Goal: Information Seeking & Learning: Learn about a topic

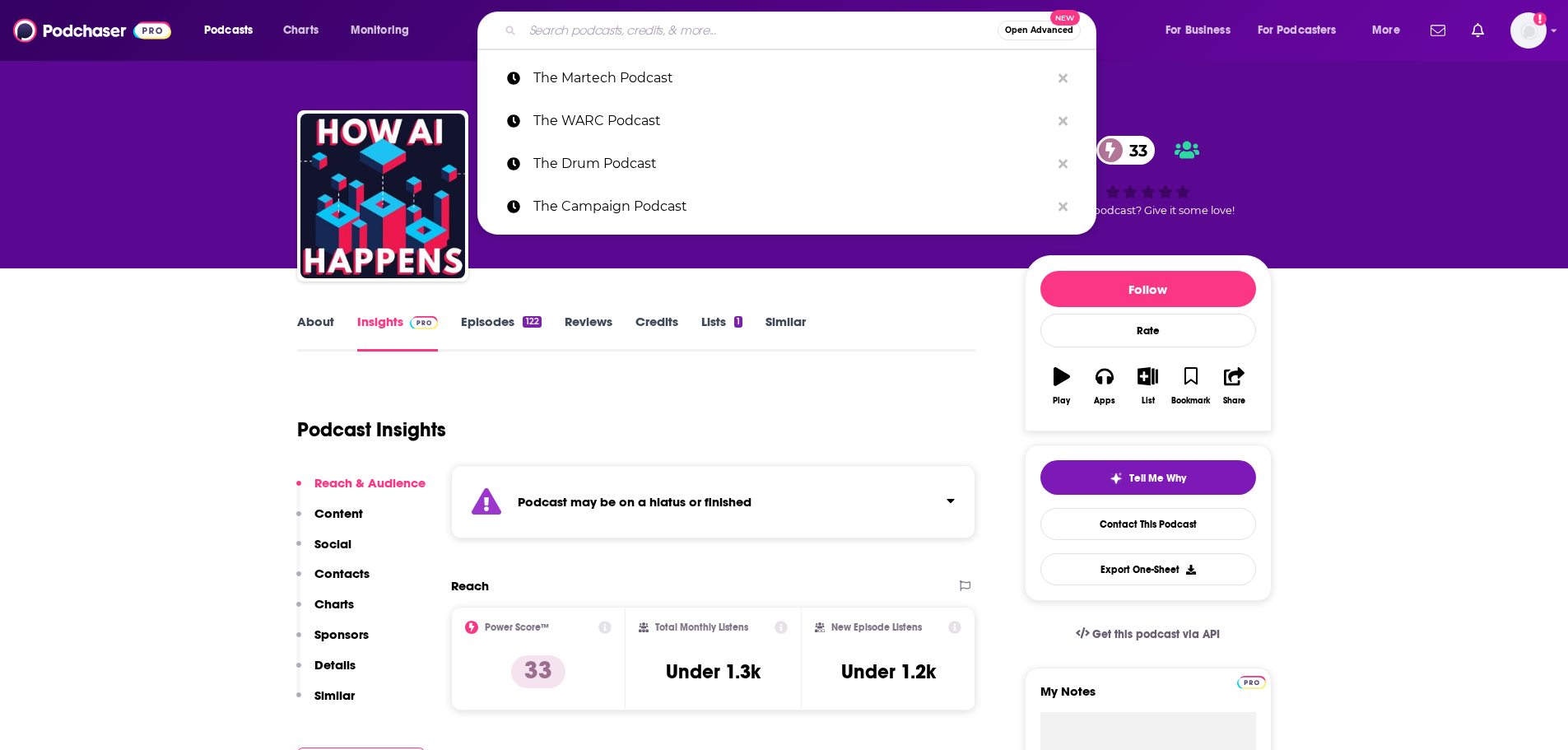
click at [641, 37] on input "Search podcasts, credits, & more..." at bounding box center [760, 31] width 475 height 26
type input "h"
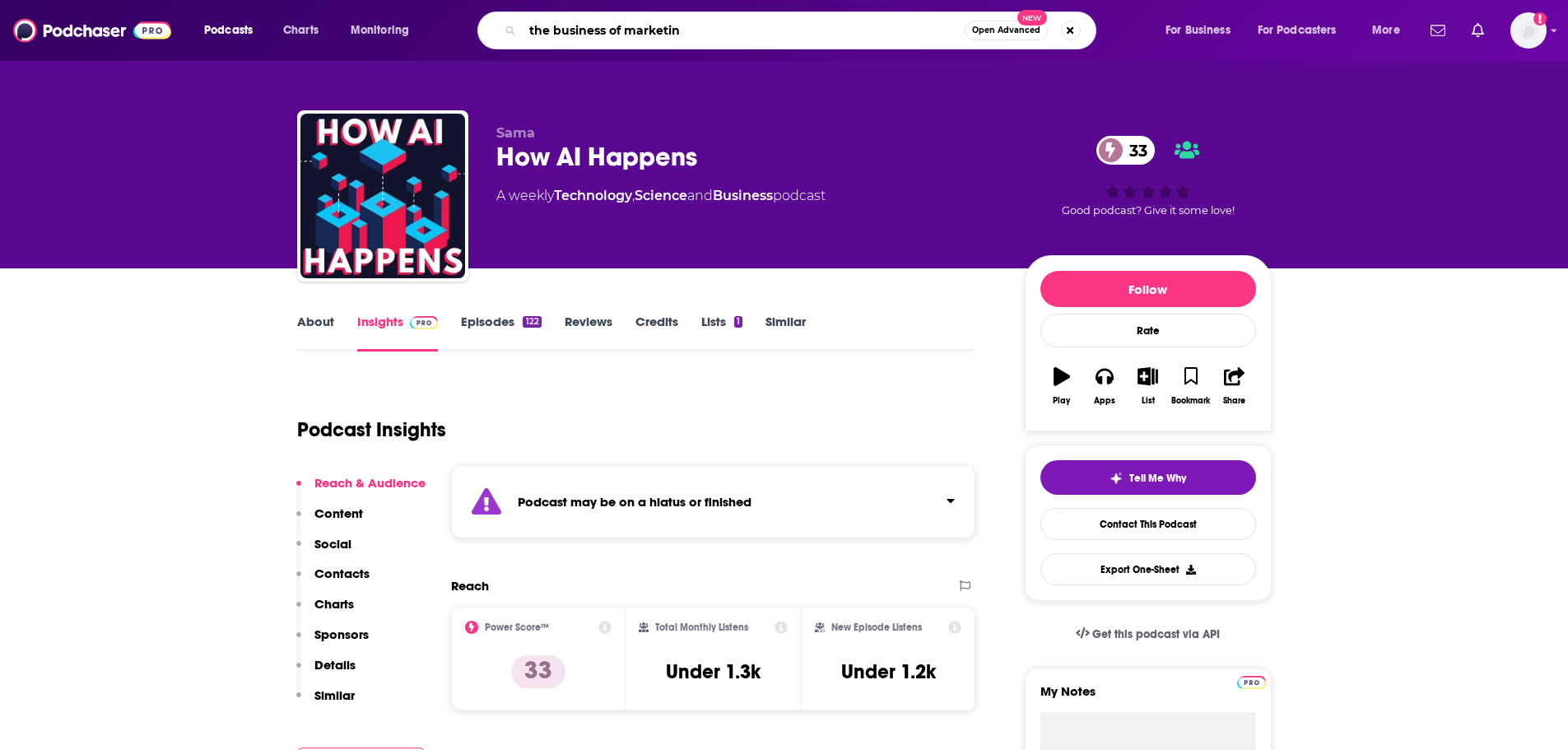
type input "the business of marketing"
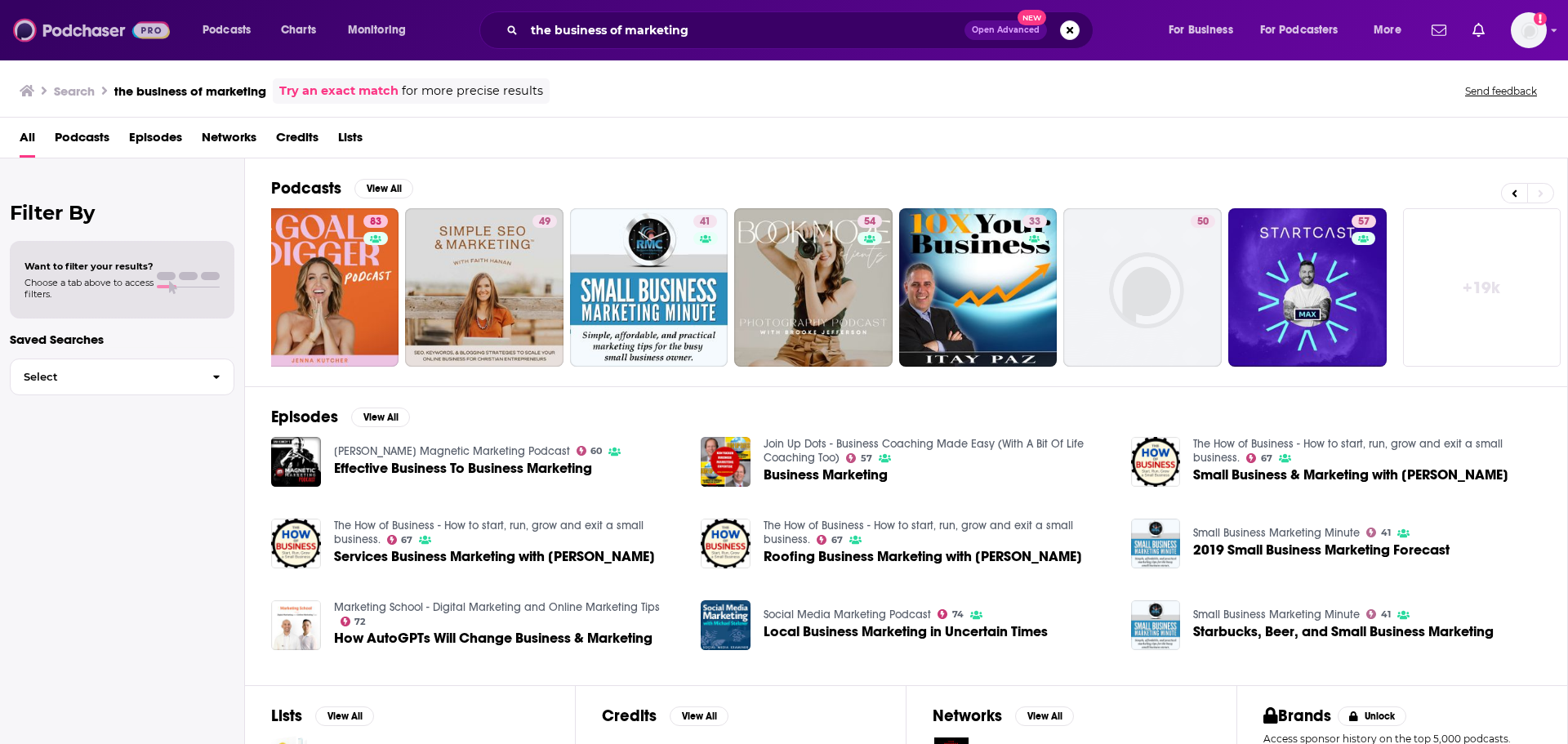
click at [118, 24] on img at bounding box center [91, 30] width 157 height 31
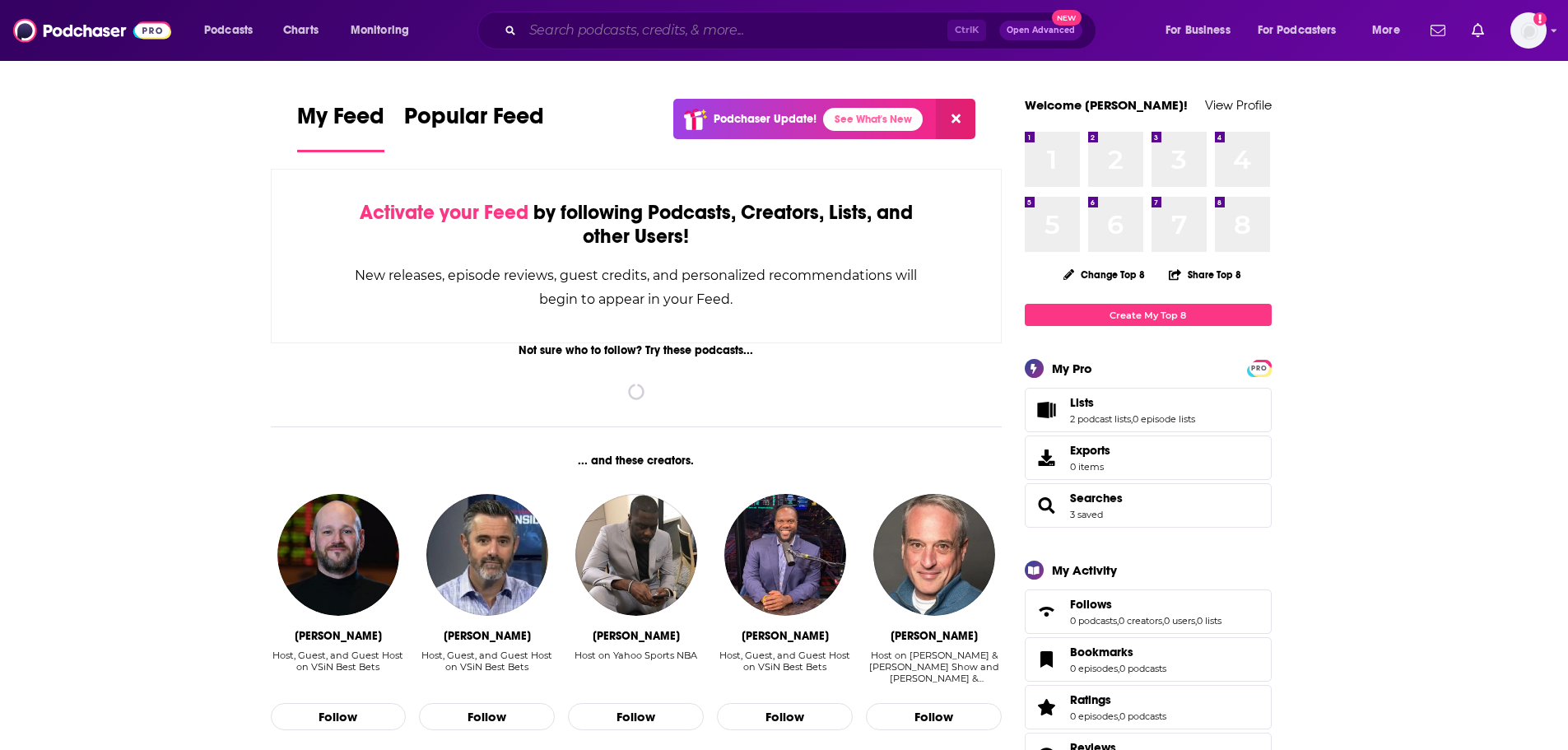
click at [638, 29] on input "Search podcasts, credits, & more..." at bounding box center [735, 31] width 425 height 26
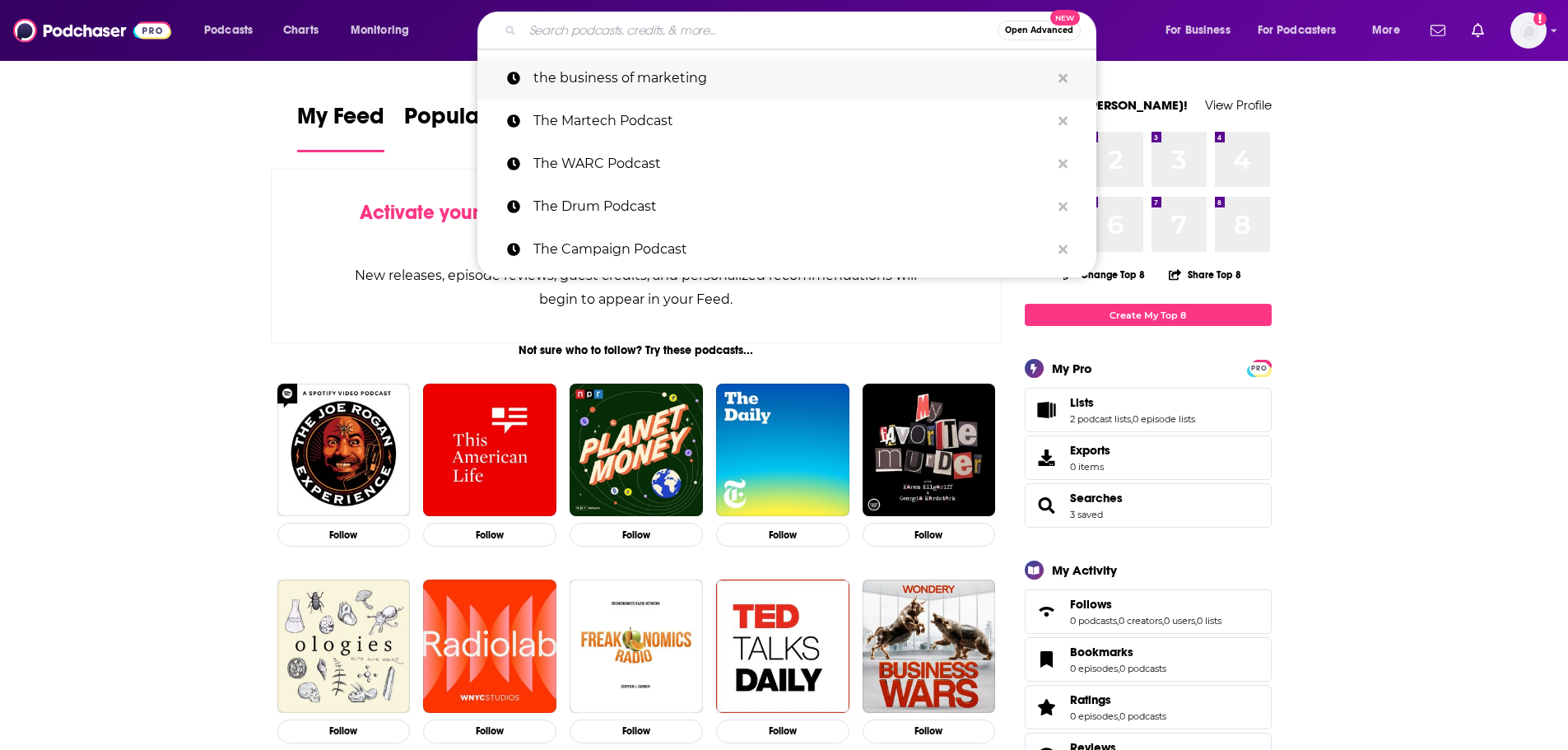
click at [643, 83] on p "the business of marketing" at bounding box center [791, 78] width 517 height 43
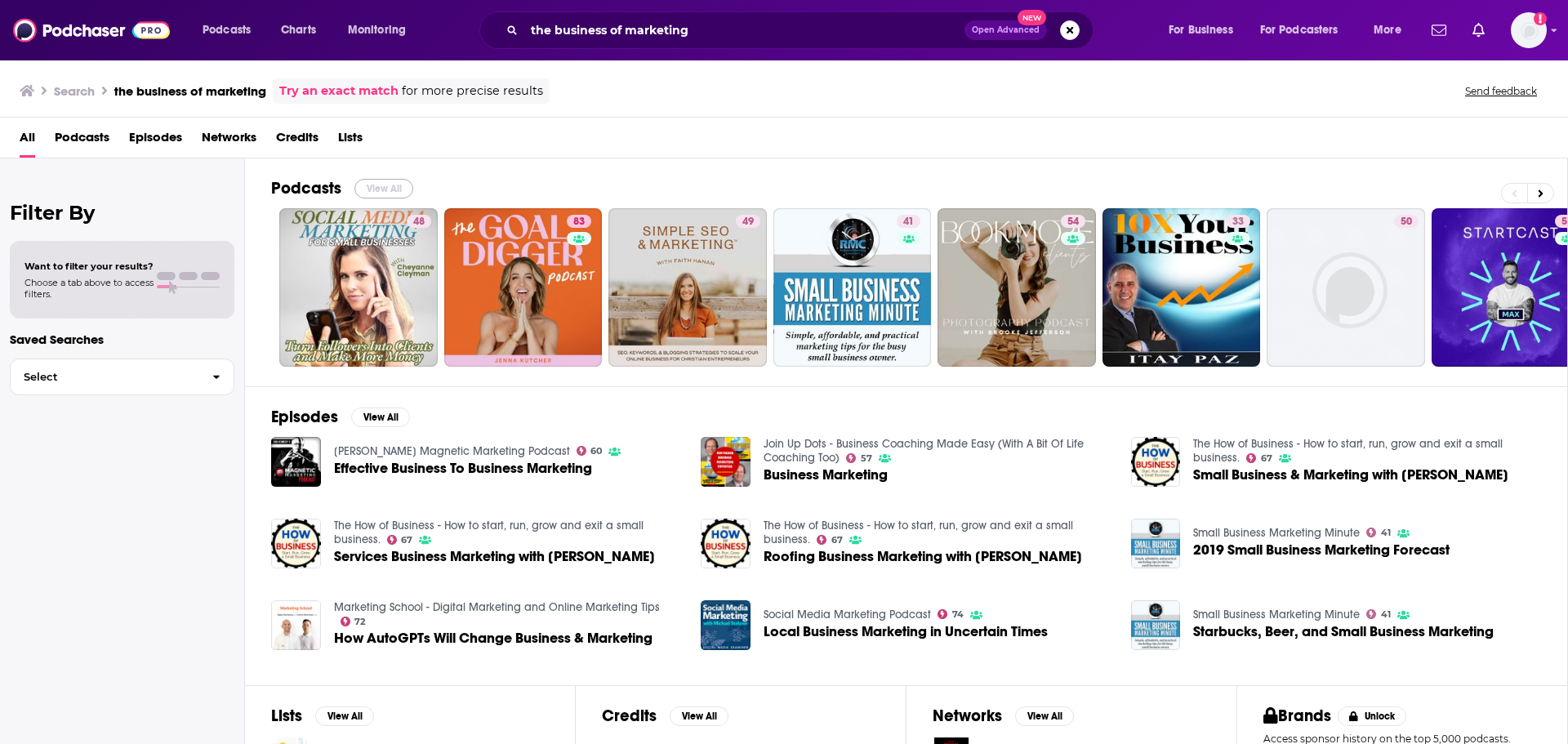
click at [402, 184] on button "View All" at bounding box center [384, 188] width 59 height 20
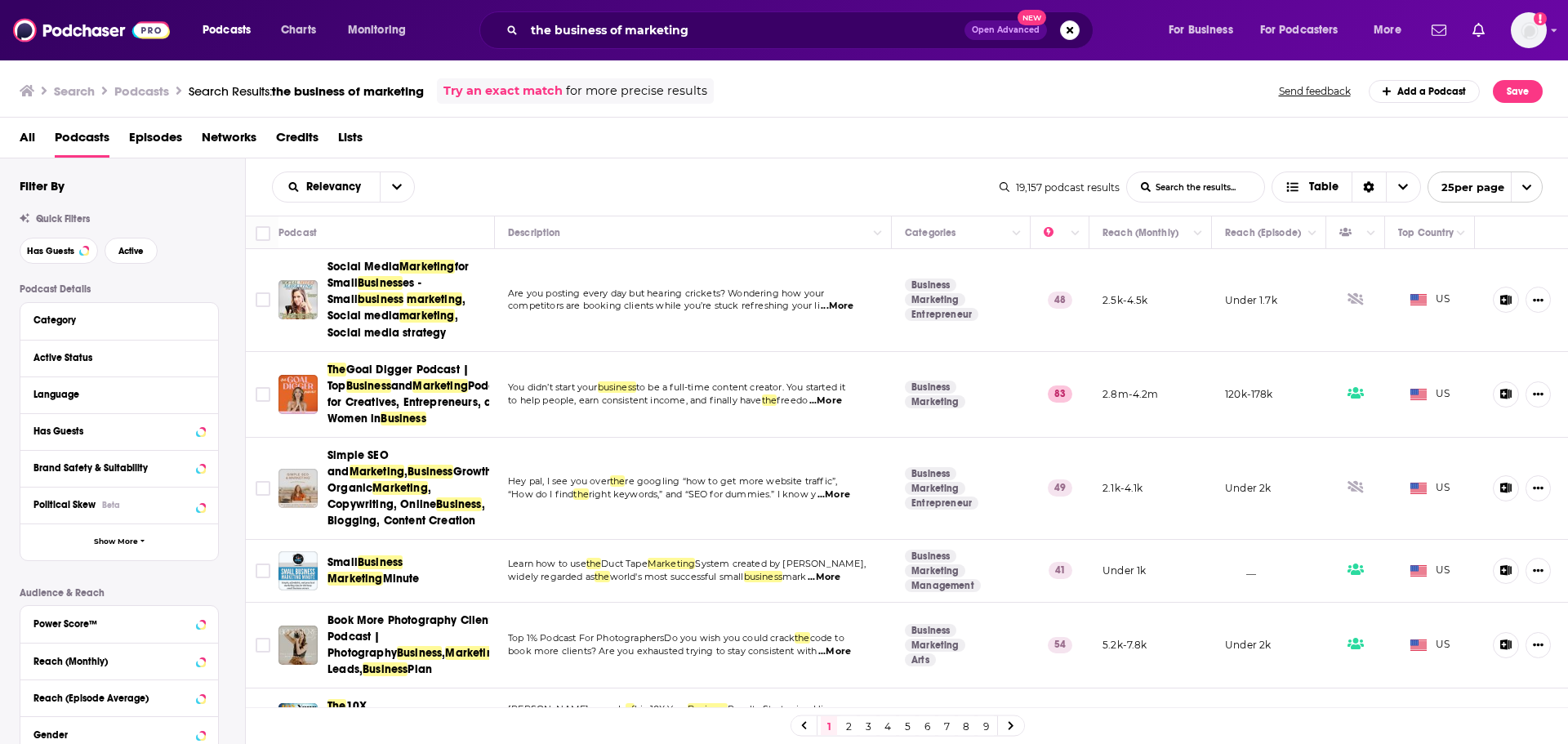
click at [175, 141] on span "Episodes" at bounding box center [155, 140] width 53 height 34
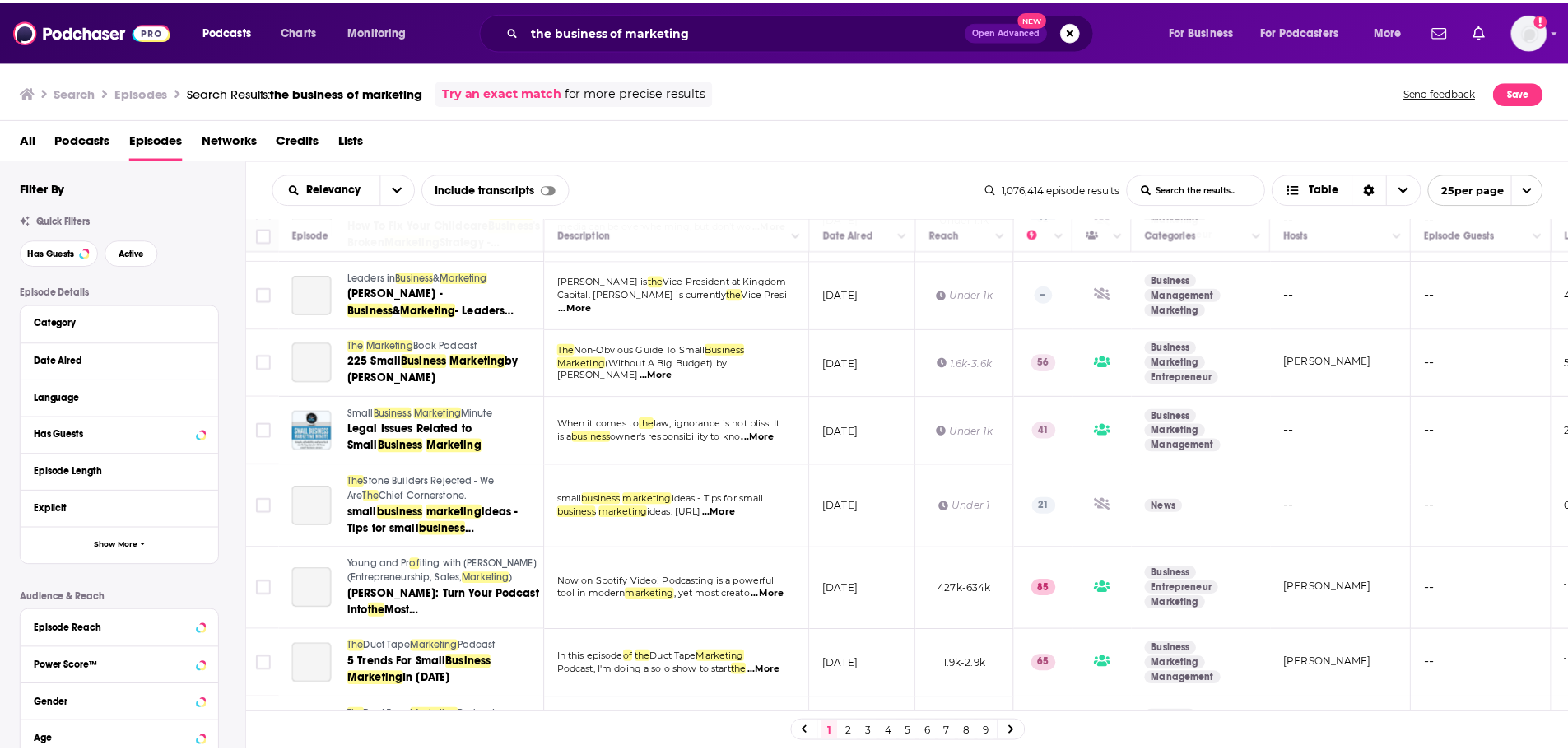
scroll to position [906, 0]
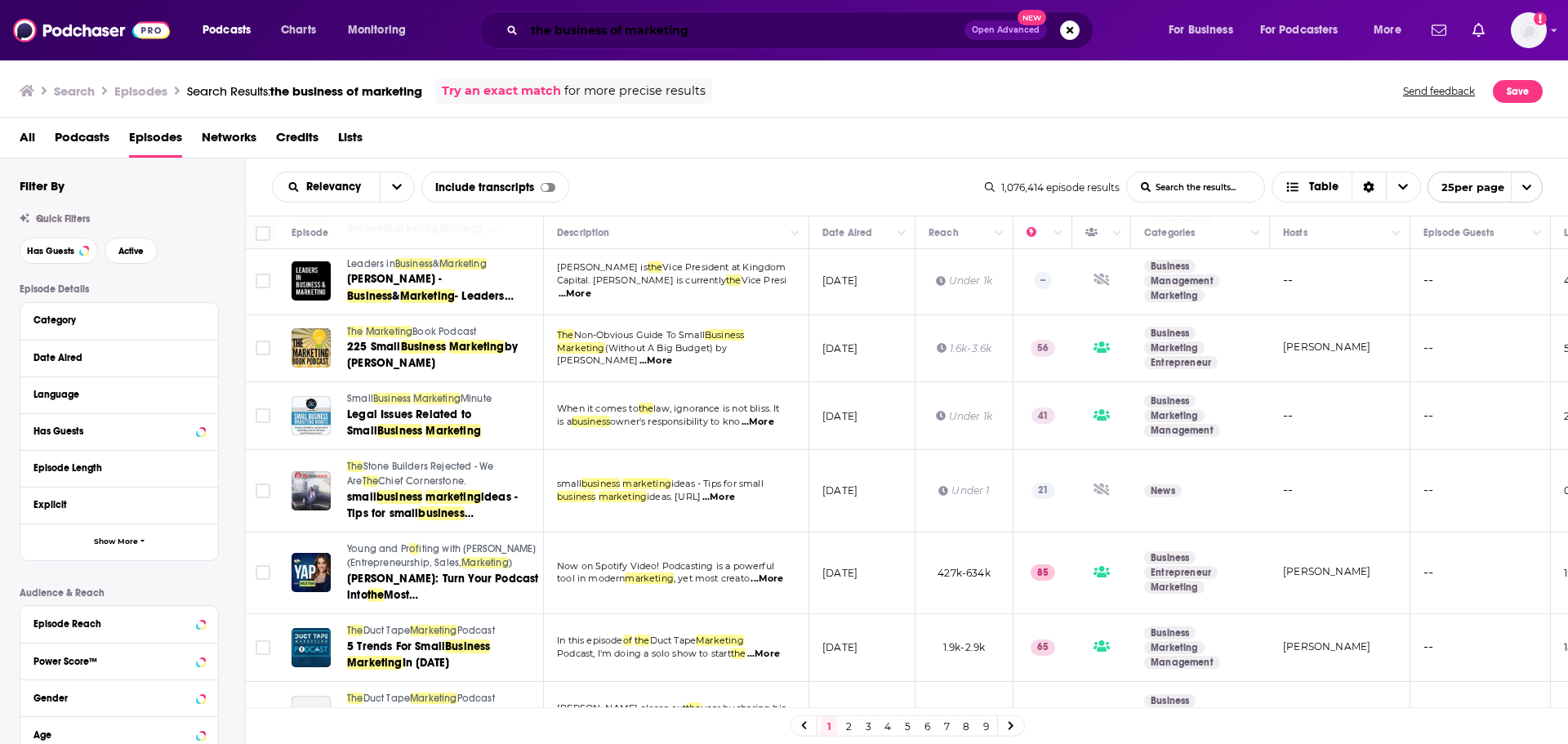
click at [735, 35] on input "the business of marketing" at bounding box center [745, 30] width 441 height 26
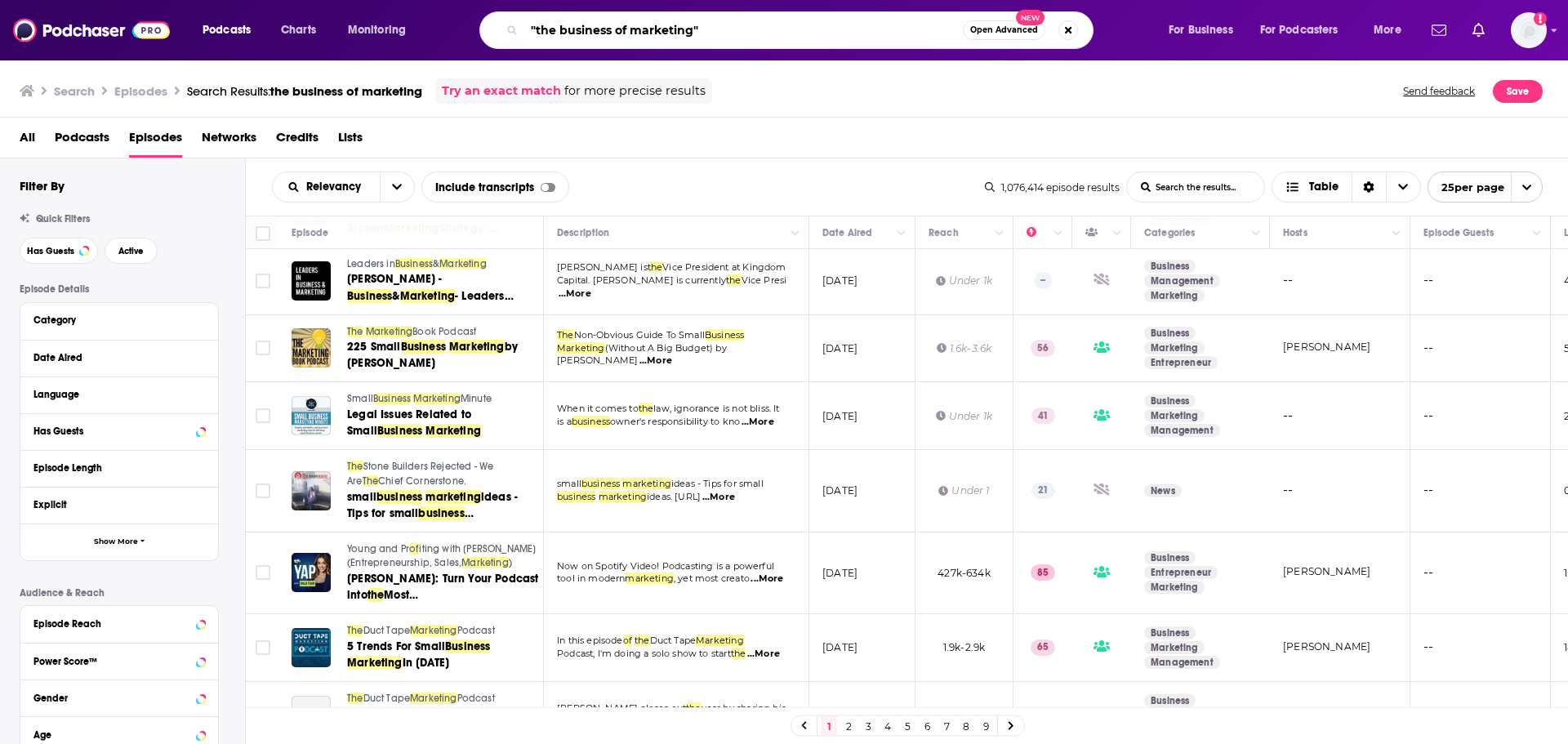
type input ""the business of marketing""
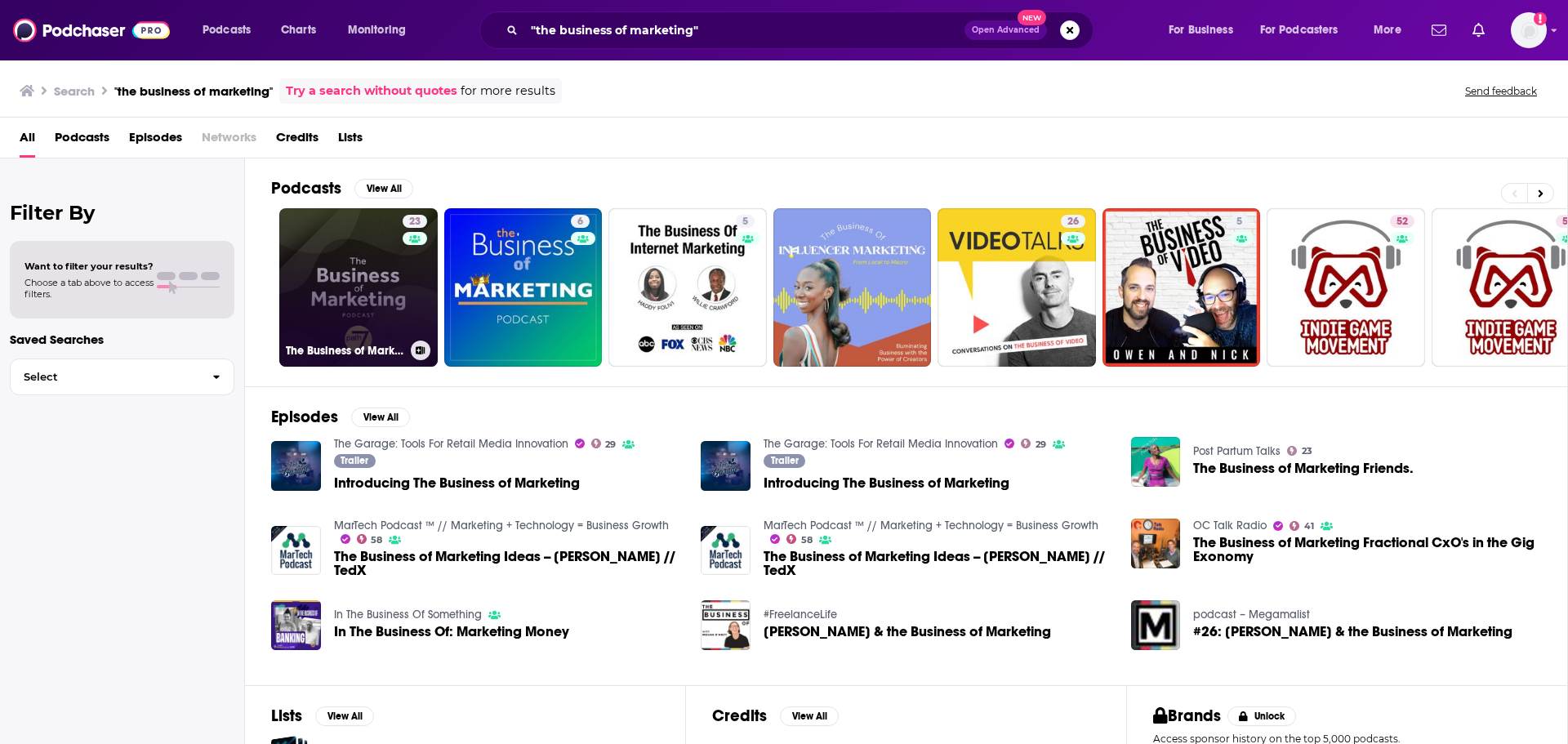
click at [375, 287] on link "23 The Business of Marketing" at bounding box center [358, 287] width 159 height 159
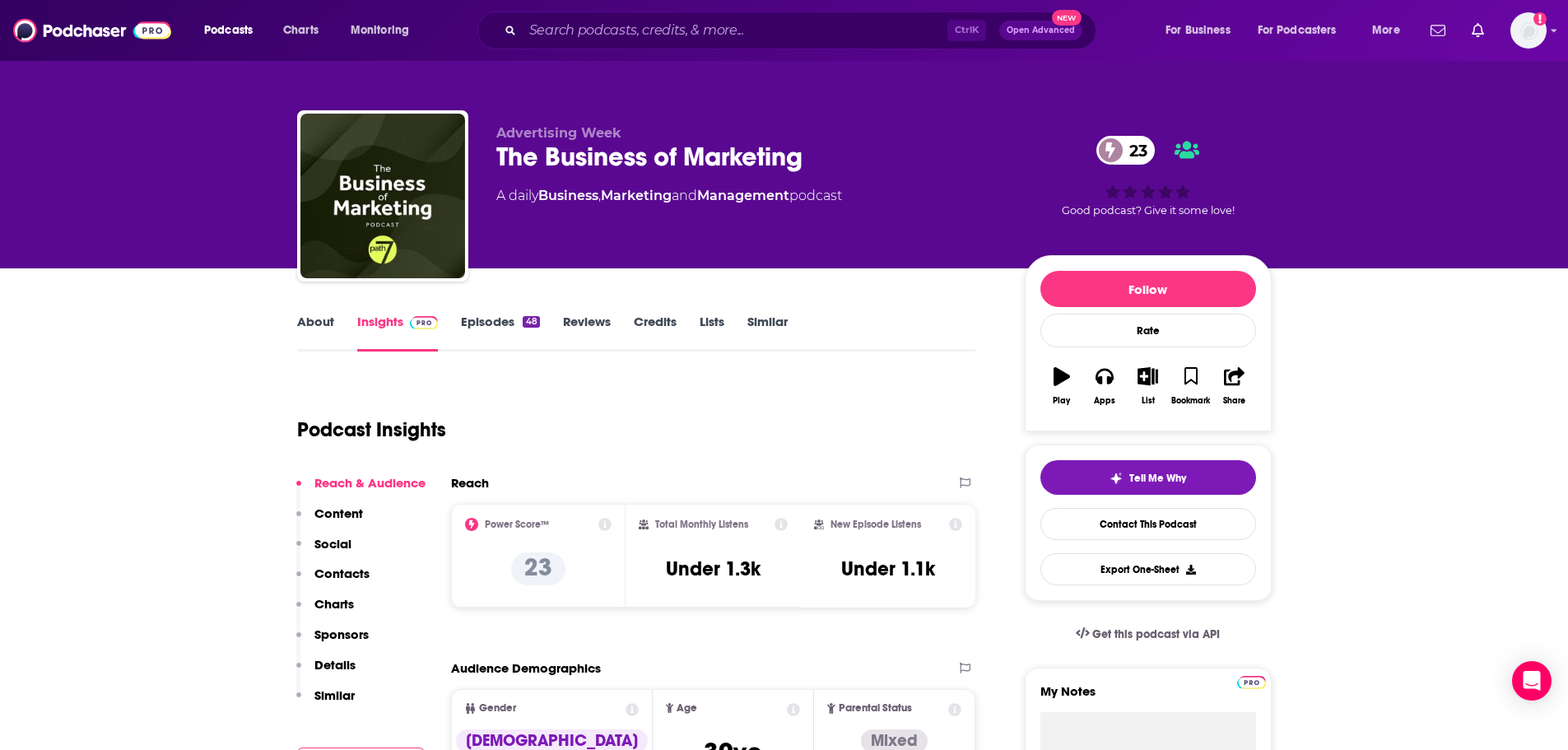
click at [468, 324] on link "Episodes 48" at bounding box center [499, 332] width 78 height 38
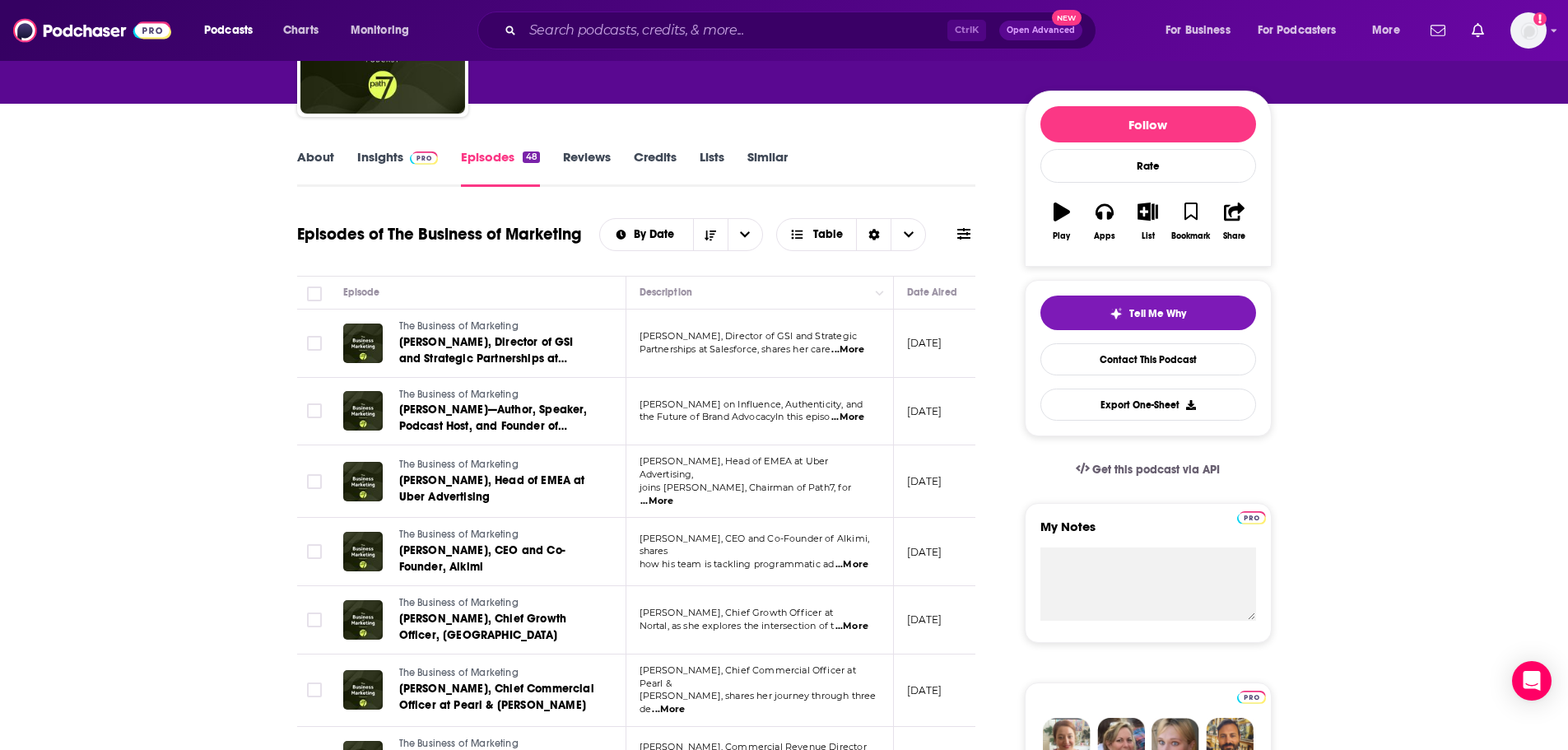
scroll to position [247, 0]
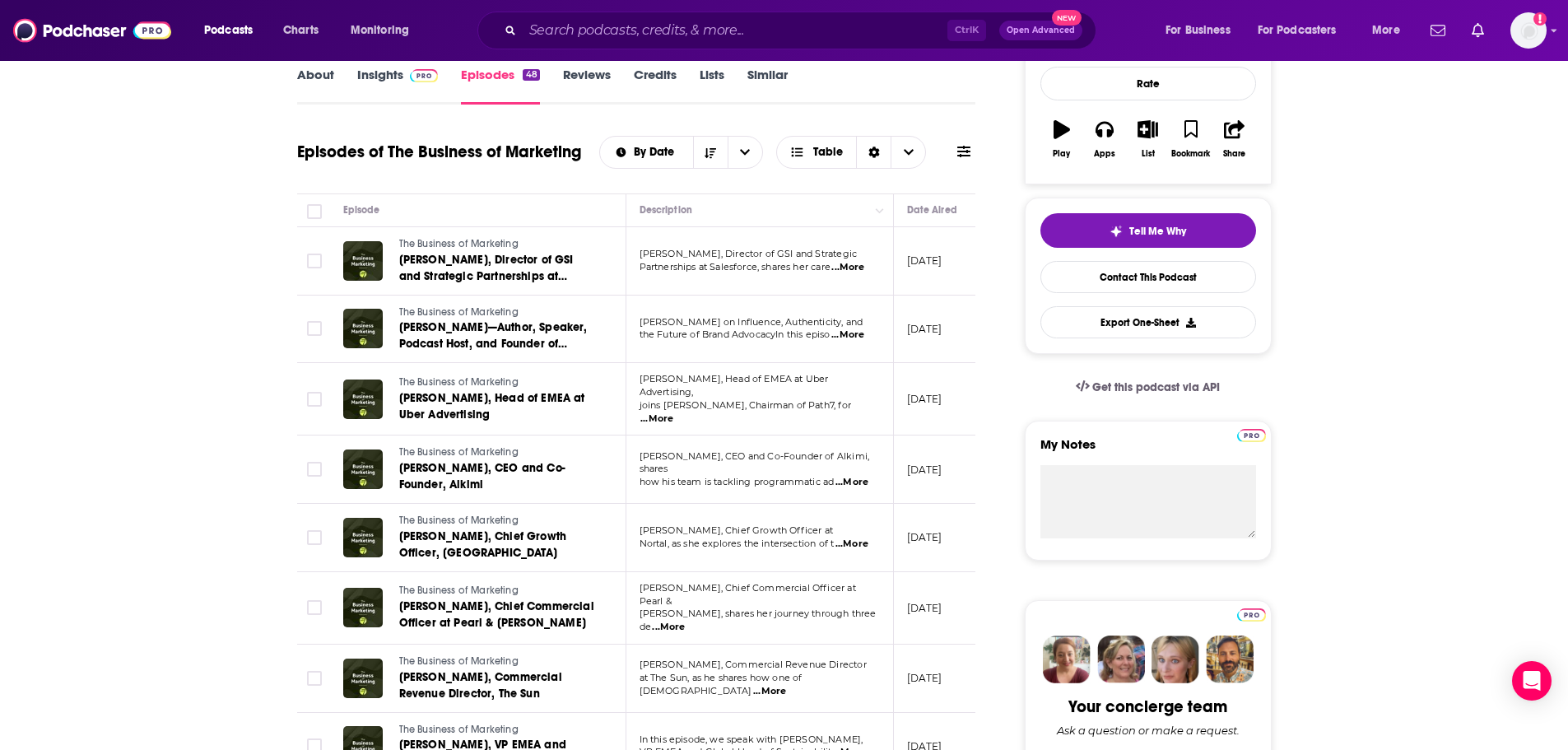
click at [849, 270] on span "...More" at bounding box center [848, 267] width 33 height 13
click at [523, 275] on span "Salomé Imedashvili, Director of GSI and Strategic Partnerships at Salesforce" at bounding box center [487, 276] width 175 height 47
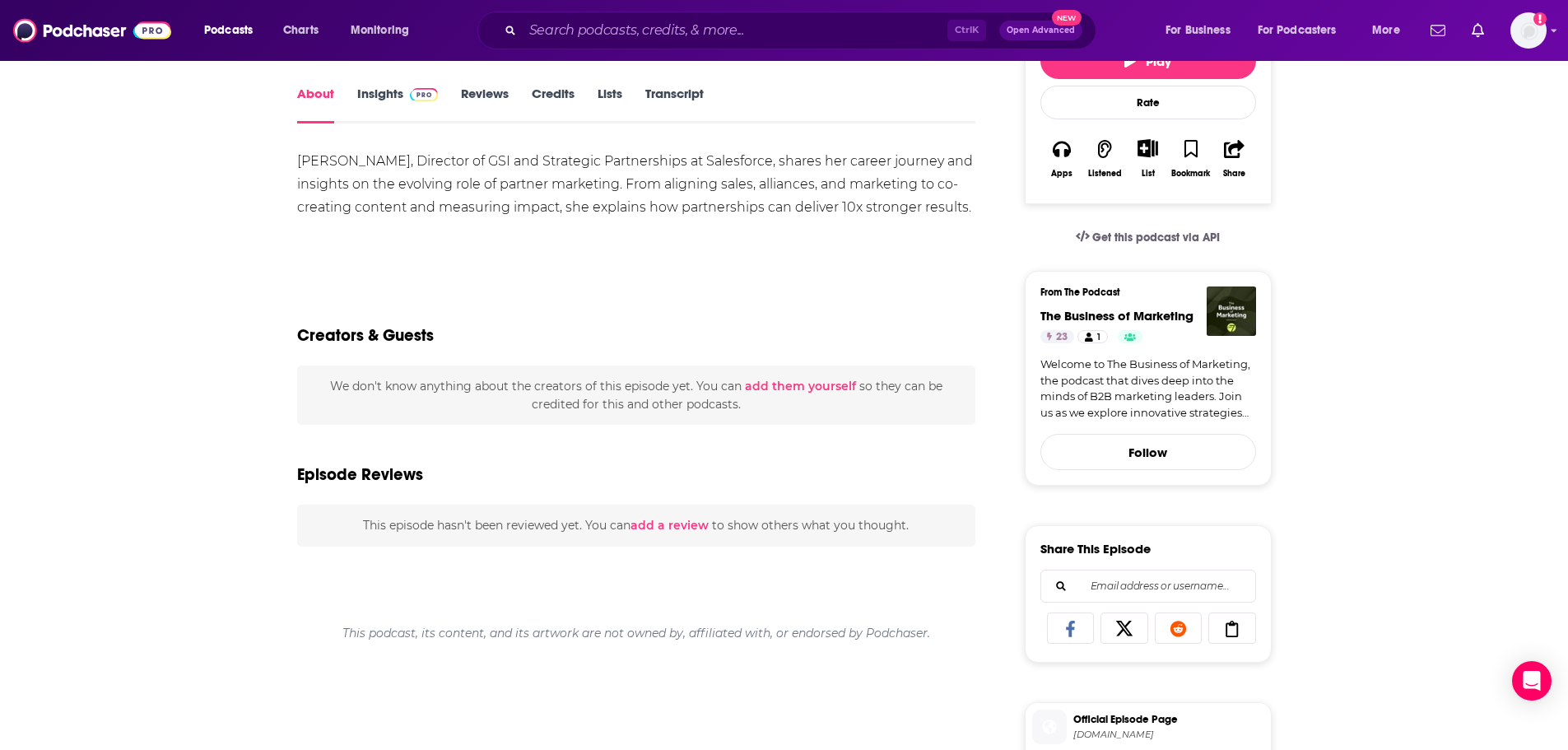
scroll to position [53, 0]
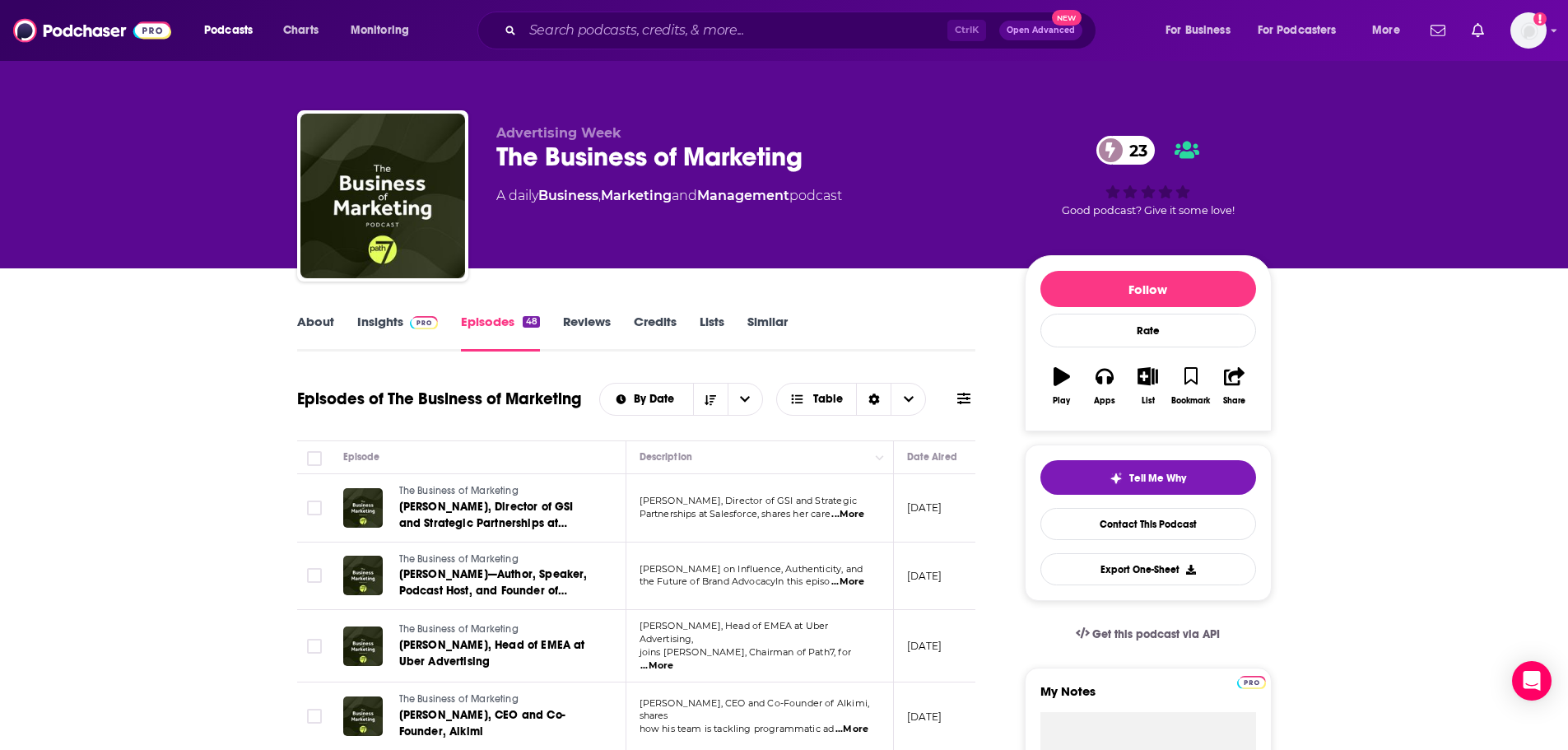
click at [579, 326] on link "Reviews" at bounding box center [586, 332] width 48 height 38
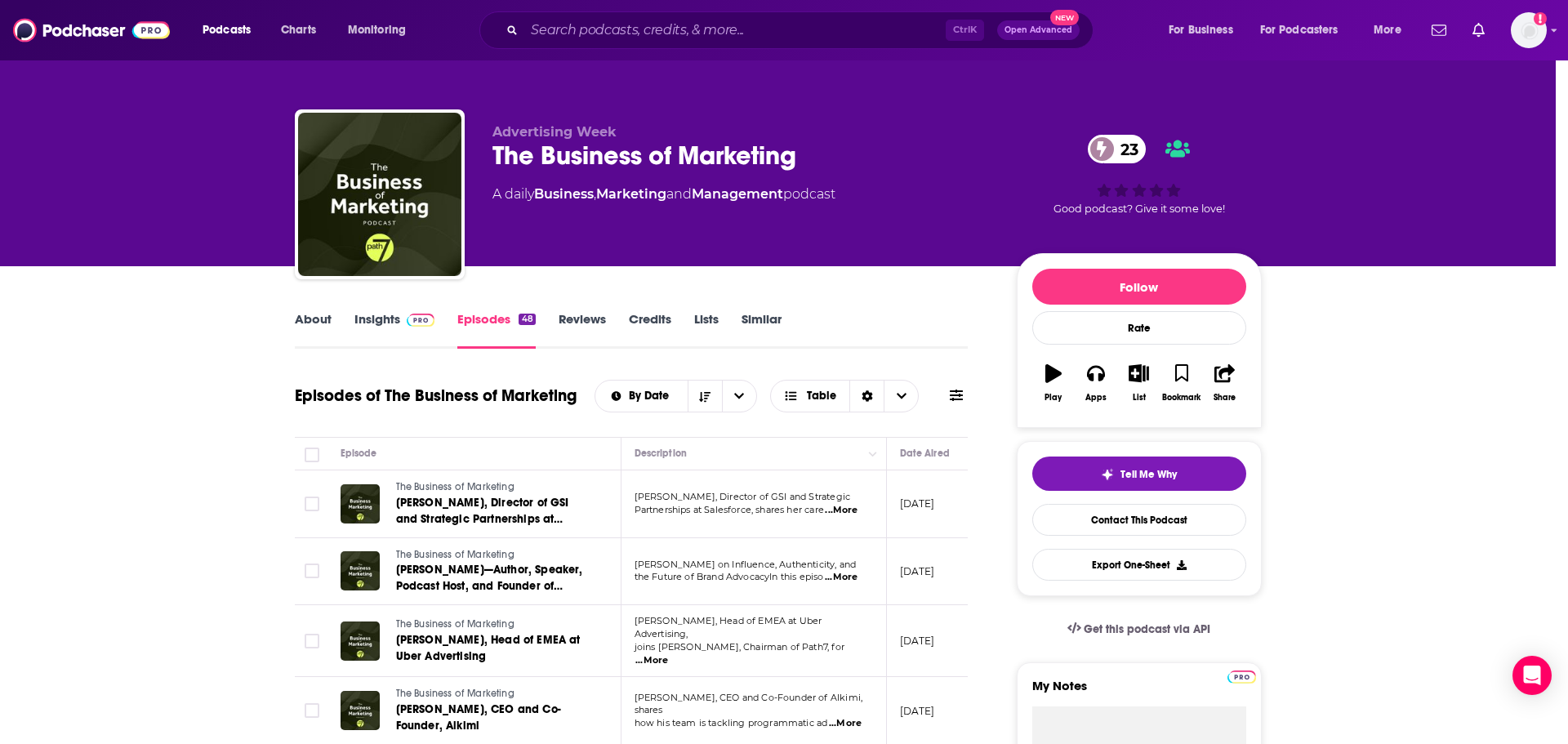
click at [406, 317] on div "No Reviews This podcast has no reviews yet, why not add one yourself? Maybe Lat…" at bounding box center [784, 372] width 1568 height 744
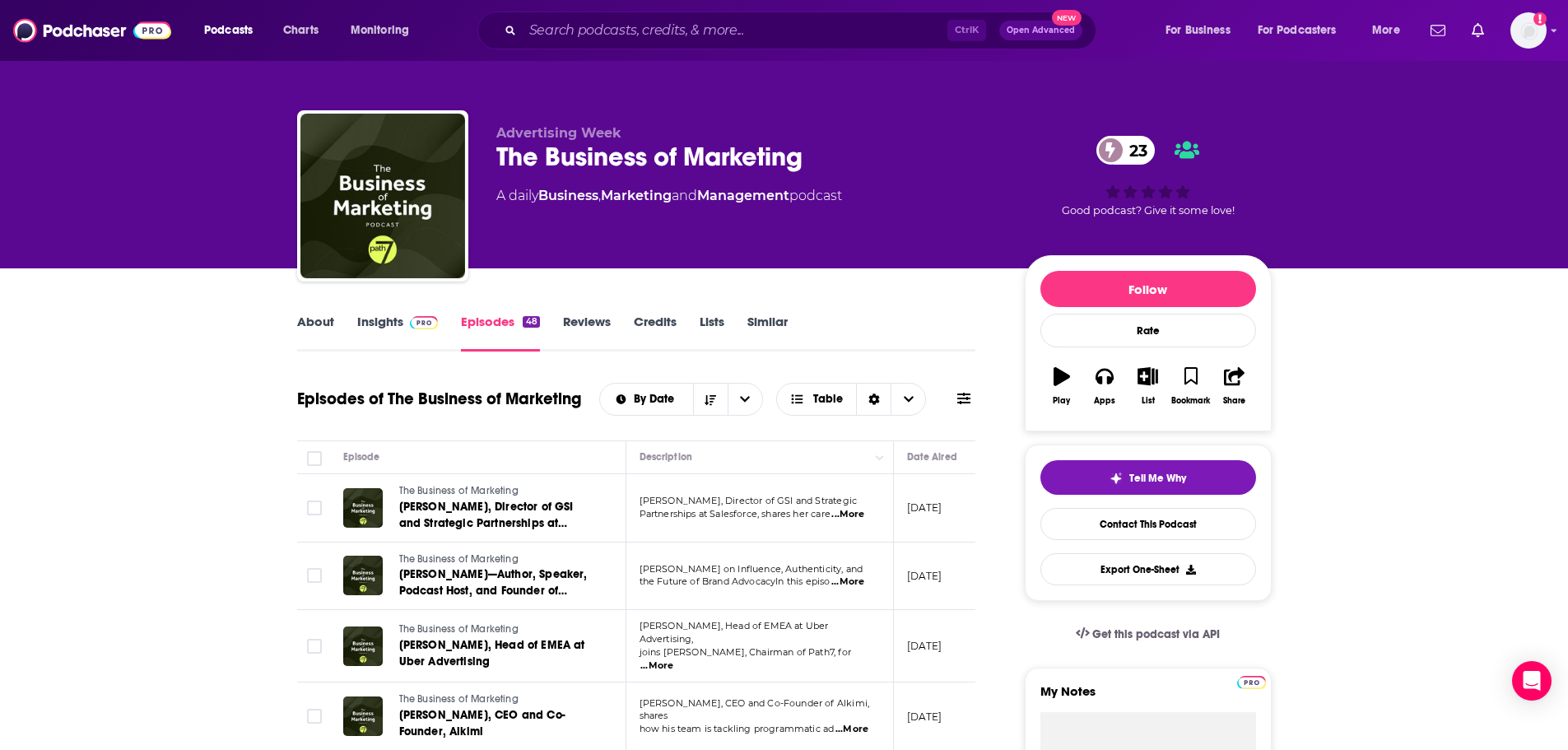
click at [410, 320] on img at bounding box center [424, 323] width 29 height 13
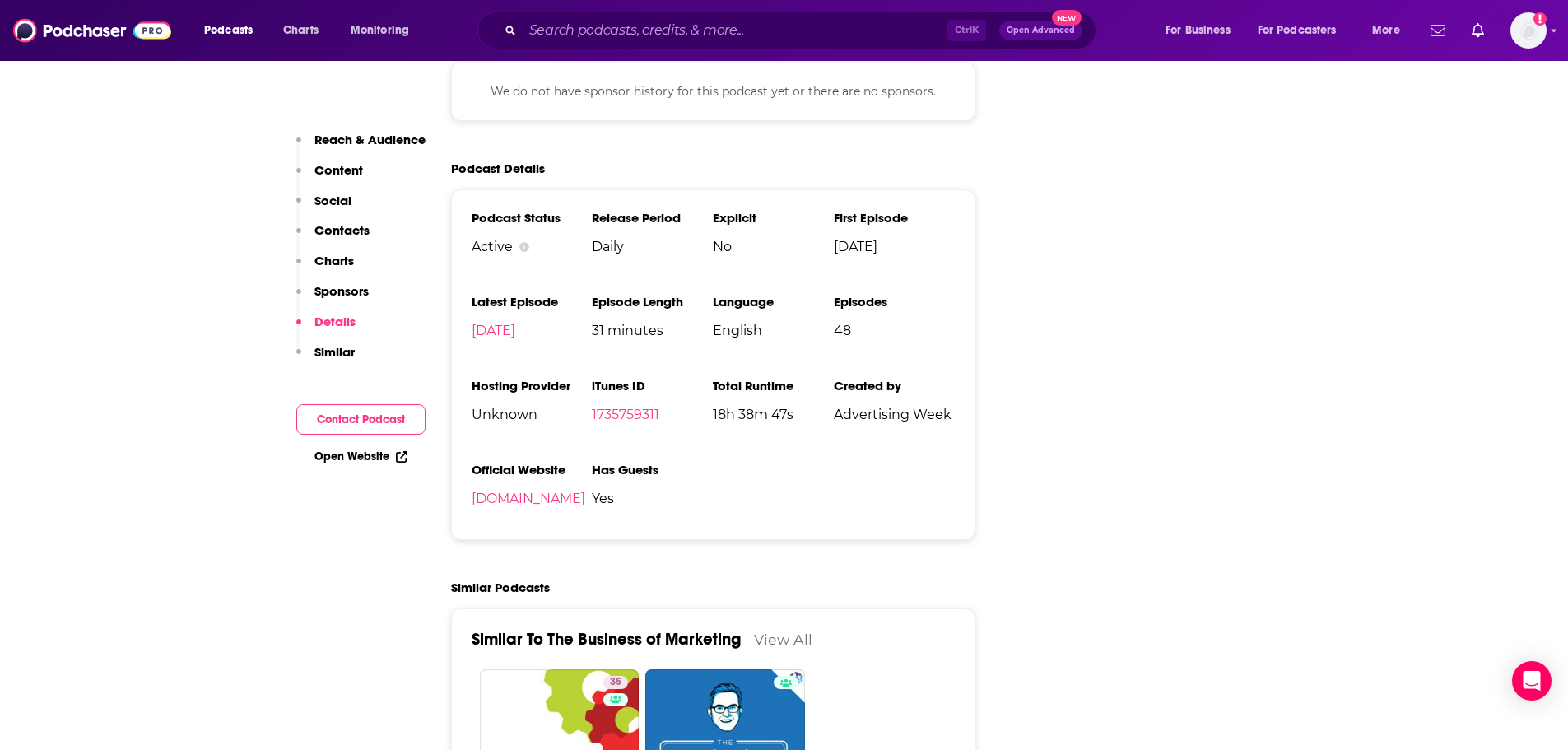
scroll to position [1729, 0]
click at [523, 495] on link "[DOMAIN_NAME]" at bounding box center [529, 497] width 114 height 16
